Goal: Information Seeking & Learning: Learn about a topic

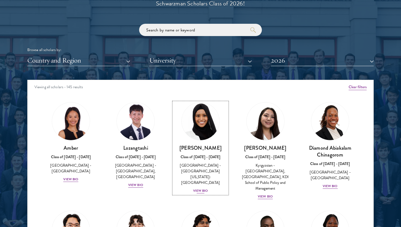
click at [195, 146] on h3 "[PERSON_NAME]" at bounding box center [201, 147] width 54 height 7
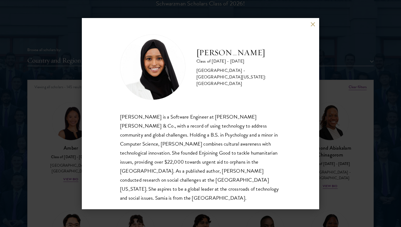
scroll to position [1, 0]
click at [309, 25] on div "[PERSON_NAME] Class of [DATE] - [DATE] [GEOGRAPHIC_DATA] - [GEOGRAPHIC_DATA][US…" at bounding box center [200, 113] width 237 height 191
click at [311, 23] on button at bounding box center [313, 24] width 5 height 5
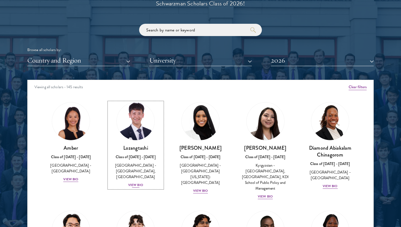
click at [141, 186] on div "View Bio" at bounding box center [135, 184] width 15 height 5
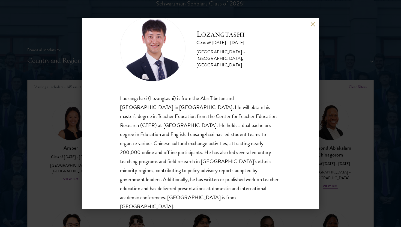
scroll to position [19, 0]
click at [311, 26] on button at bounding box center [313, 24] width 5 height 5
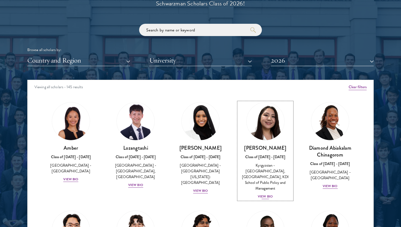
click at [270, 194] on div "View Bio" at bounding box center [265, 196] width 15 height 5
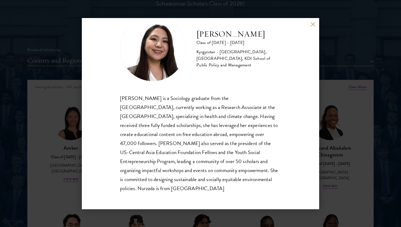
scroll to position [18, 0]
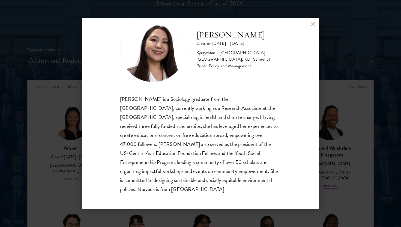
click at [317, 25] on div "Nurzada Abdivalieva Class of [DATE] - [DATE] [GEOGRAPHIC_DATA] - [GEOGRAPHIC_DA…" at bounding box center [200, 113] width 237 height 191
click at [312, 25] on button at bounding box center [313, 24] width 5 height 5
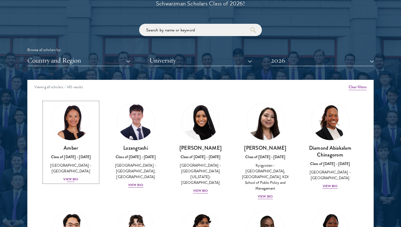
click at [71, 177] on div "View Bio" at bounding box center [70, 179] width 15 height 5
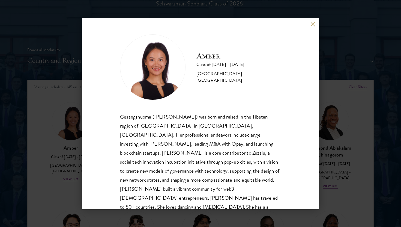
scroll to position [10, 0]
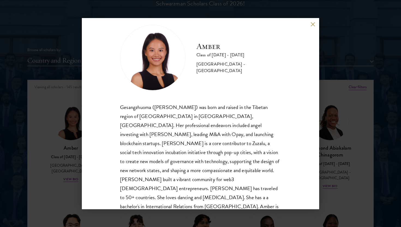
click at [314, 25] on button at bounding box center [313, 24] width 5 height 5
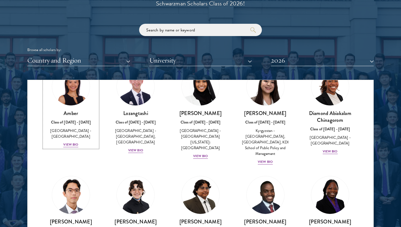
scroll to position [41, 0]
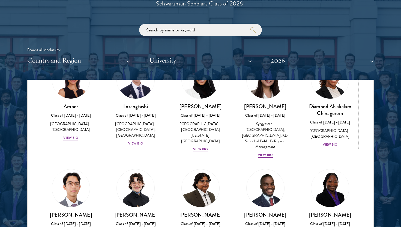
click at [331, 142] on div "View Bio" at bounding box center [330, 144] width 15 height 5
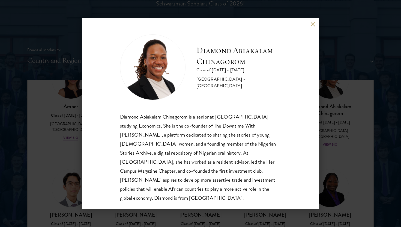
scroll to position [1, 0]
click at [313, 23] on button at bounding box center [313, 24] width 5 height 5
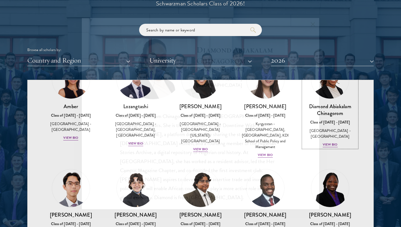
scroll to position [22, 0]
